Goal: Information Seeking & Learning: Check status

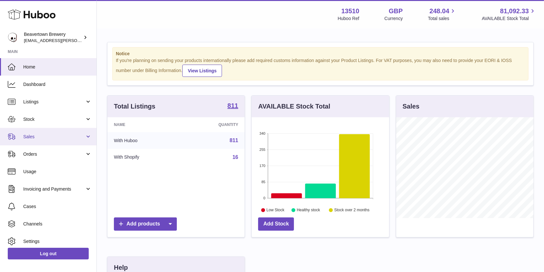
scroll to position [101, 137]
click at [34, 132] on link "Sales" at bounding box center [48, 136] width 97 height 17
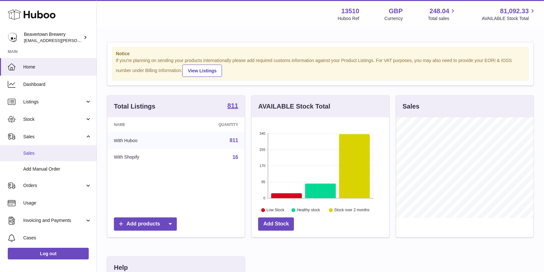
click at [26, 148] on link "Sales" at bounding box center [48, 153] width 97 height 16
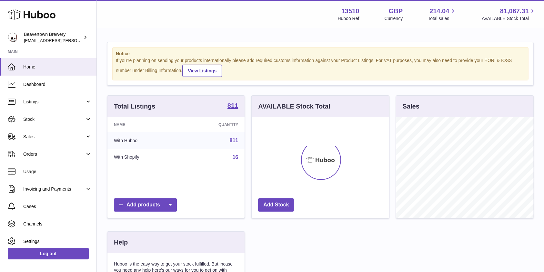
scroll to position [101, 137]
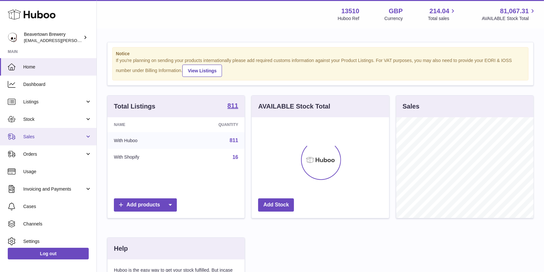
click at [60, 134] on span "Sales" at bounding box center [54, 137] width 62 height 6
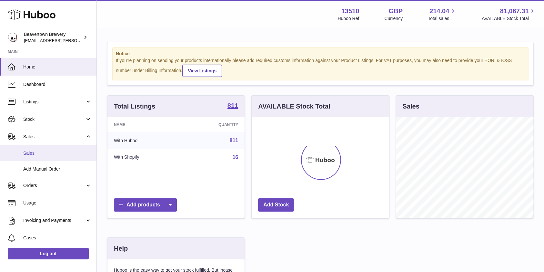
click at [51, 156] on span "Sales" at bounding box center [57, 153] width 68 height 6
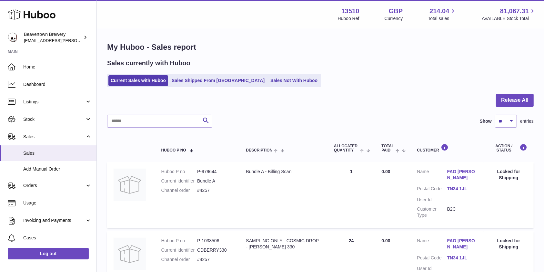
click at [271, 86] on ul "Current Sales with Huboo Sales Shipped From [GEOGRAPHIC_DATA] Sales Not With Hu…" at bounding box center [214, 80] width 214 height 13
click at [271, 82] on link "Sales Not With Huboo" at bounding box center [294, 80] width 52 height 11
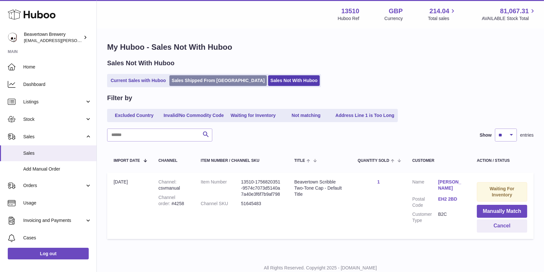
click at [209, 79] on link "Sales Shipped From [GEOGRAPHIC_DATA]" at bounding box center [217, 80] width 97 height 11
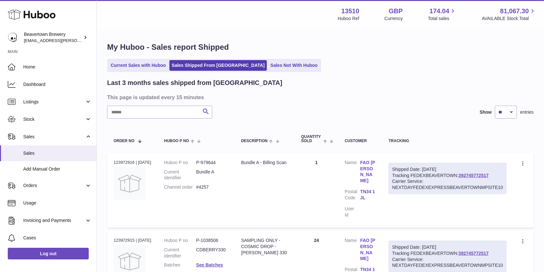
click at [268, 64] on link "Sales Not With Huboo" at bounding box center [294, 65] width 52 height 11
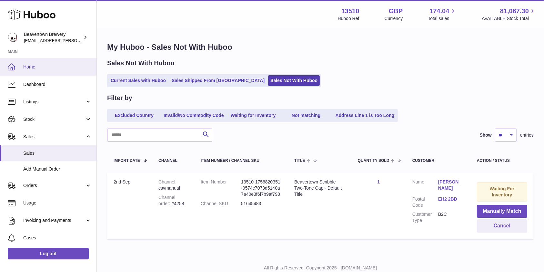
click at [70, 66] on span "Home" at bounding box center [57, 67] width 68 height 6
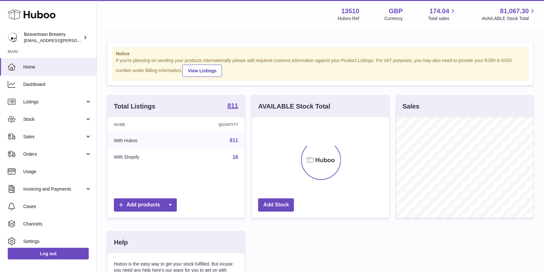
scroll to position [101, 137]
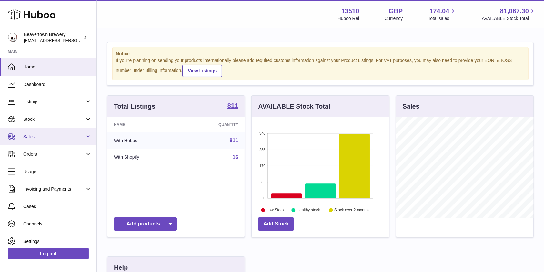
click at [69, 135] on span "Sales" at bounding box center [54, 137] width 62 height 6
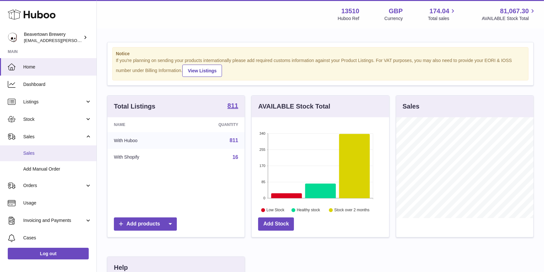
click at [46, 158] on link "Sales" at bounding box center [48, 153] width 97 height 16
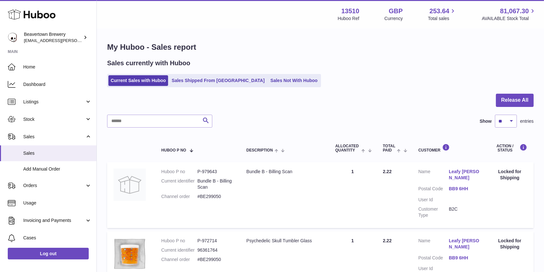
click at [268, 80] on link "Sales Not With Huboo" at bounding box center [294, 80] width 52 height 11
